Goal: Information Seeking & Learning: Find specific fact

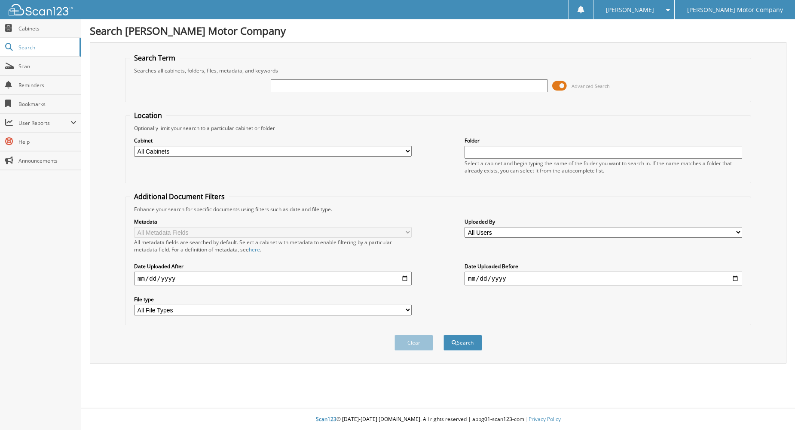
click at [335, 88] on input "text" at bounding box center [410, 85] width 278 height 13
type input "287676"
click at [443, 335] on button "Search" at bounding box center [462, 343] width 39 height 16
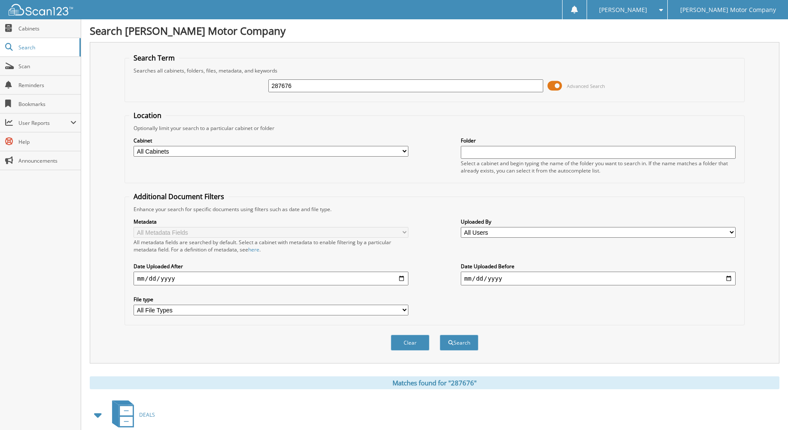
scroll to position [167, 0]
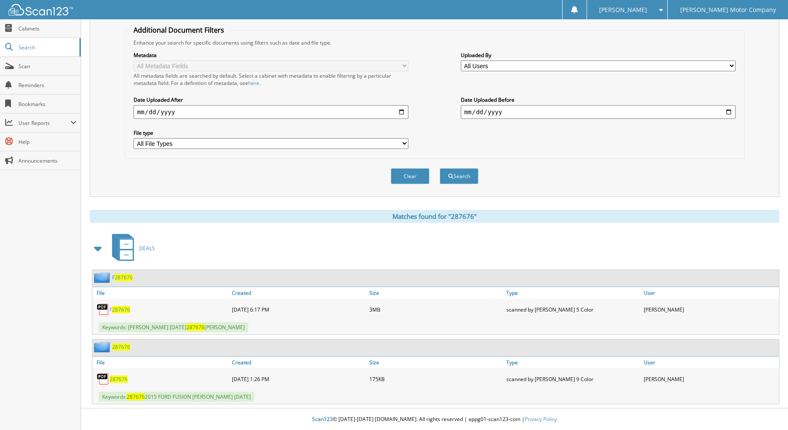
click at [117, 346] on span "287676" at bounding box center [121, 347] width 18 height 7
